Goal: Find specific page/section: Find specific page/section

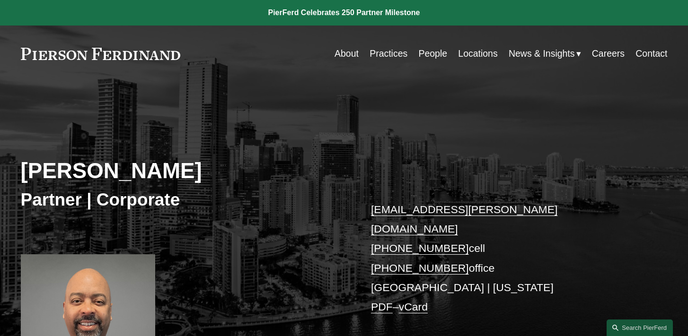
click at [434, 53] on link "People" at bounding box center [432, 53] width 29 height 18
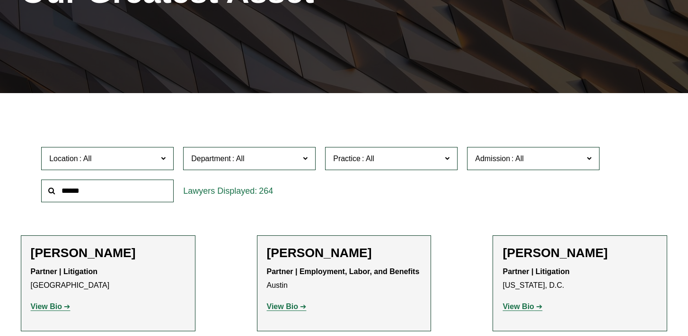
scroll to position [174, 0]
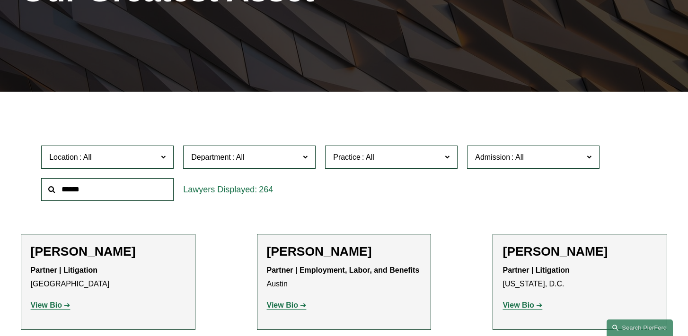
click at [280, 158] on span "Department" at bounding box center [245, 157] width 108 height 13
click at [0, 0] on link "Corporate" at bounding box center [0, 0] width 0 height 0
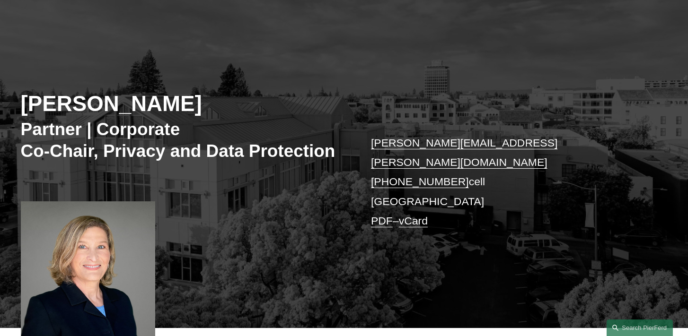
scroll to position [68, 0]
